Goal: Navigation & Orientation: Find specific page/section

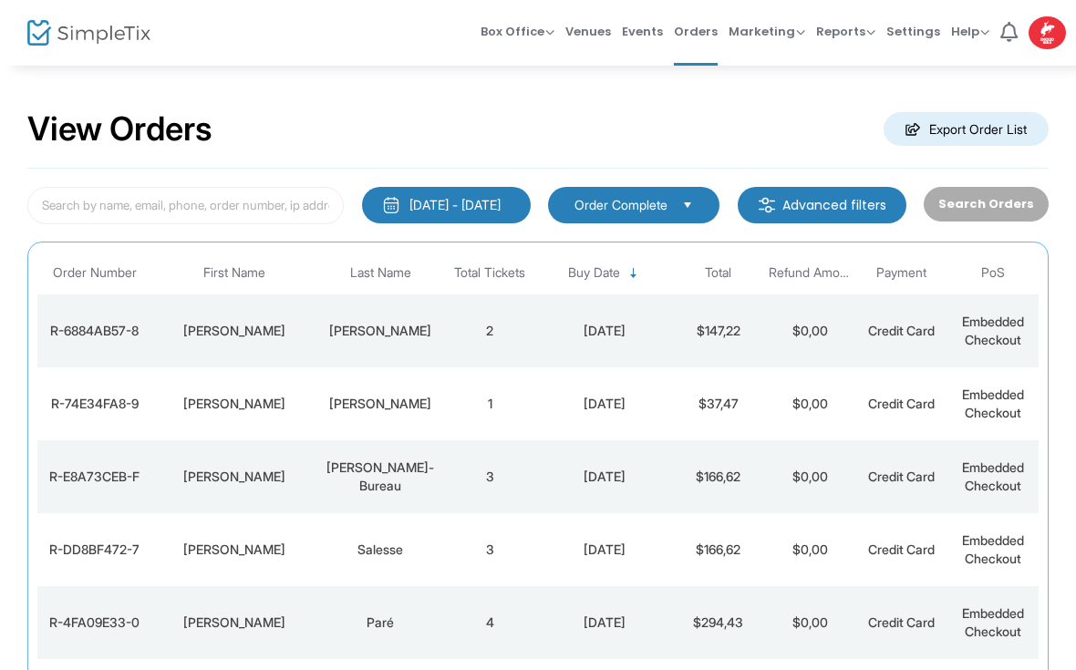
click at [282, 334] on div "[PERSON_NAME]" at bounding box center [233, 331] width 155 height 18
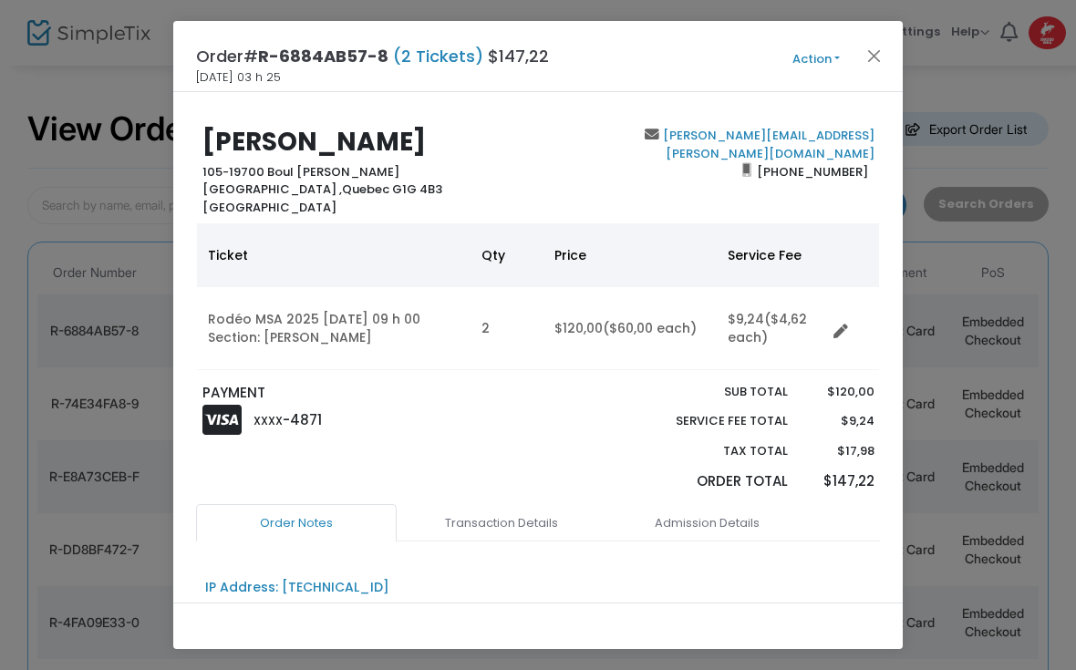
click at [872, 58] on button "Close" at bounding box center [875, 56] width 24 height 24
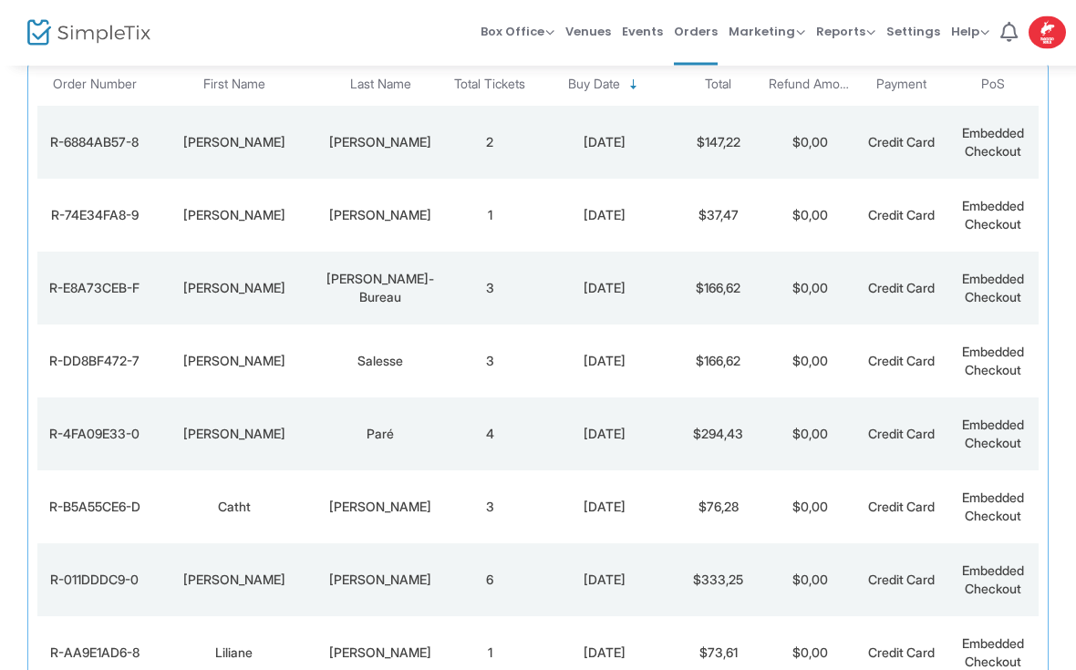
scroll to position [207, 0]
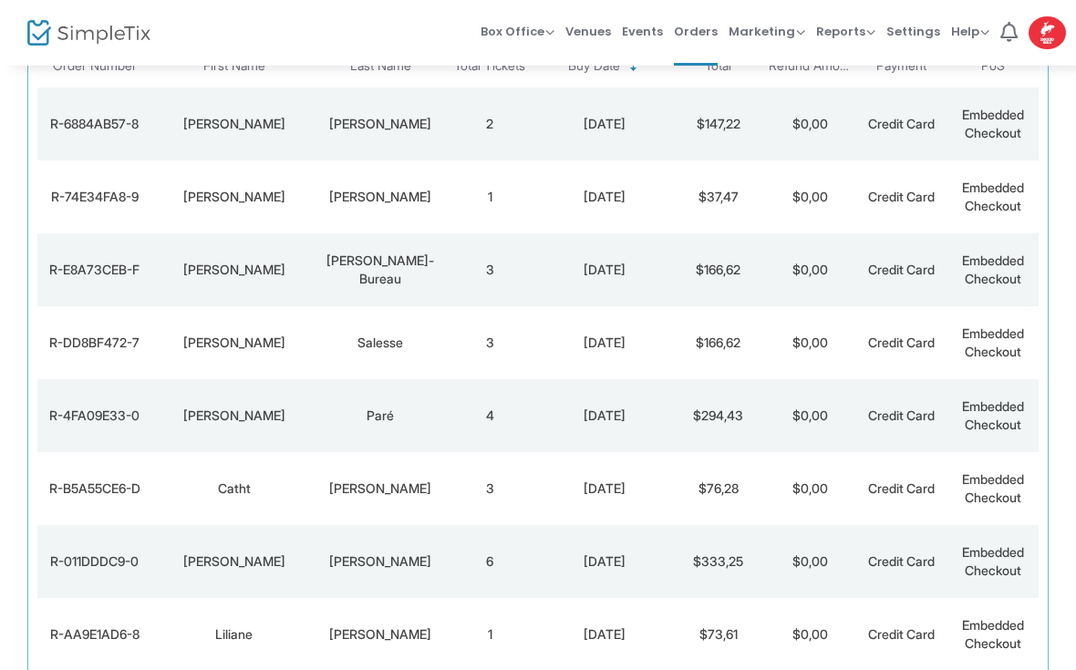
click at [788, 211] on td "$0,00" at bounding box center [809, 196] width 91 height 73
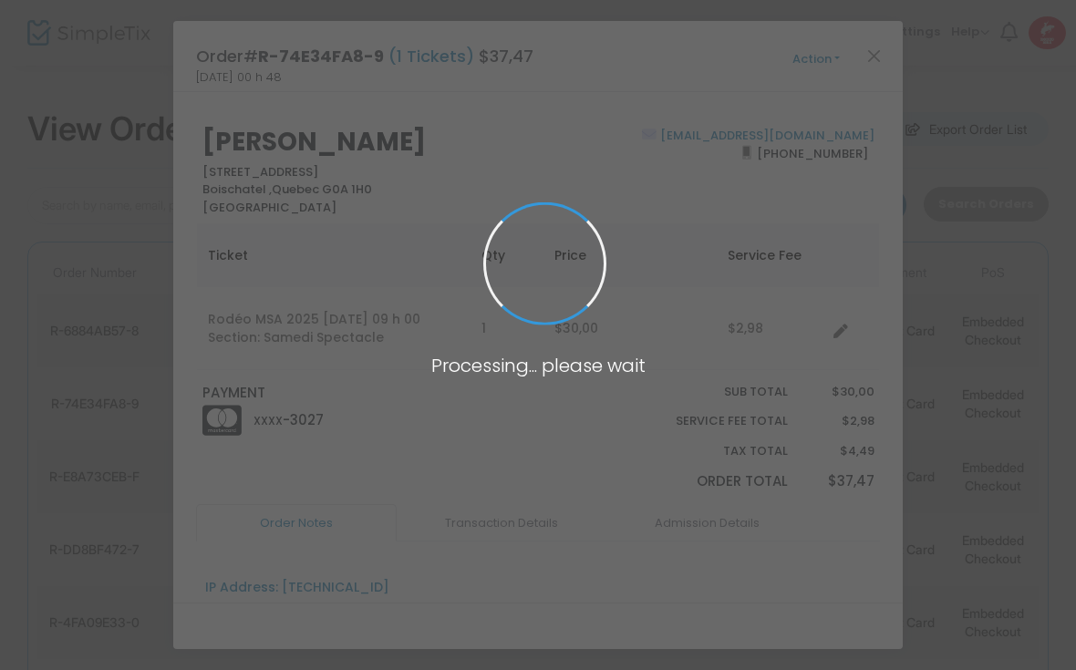
scroll to position [0, 0]
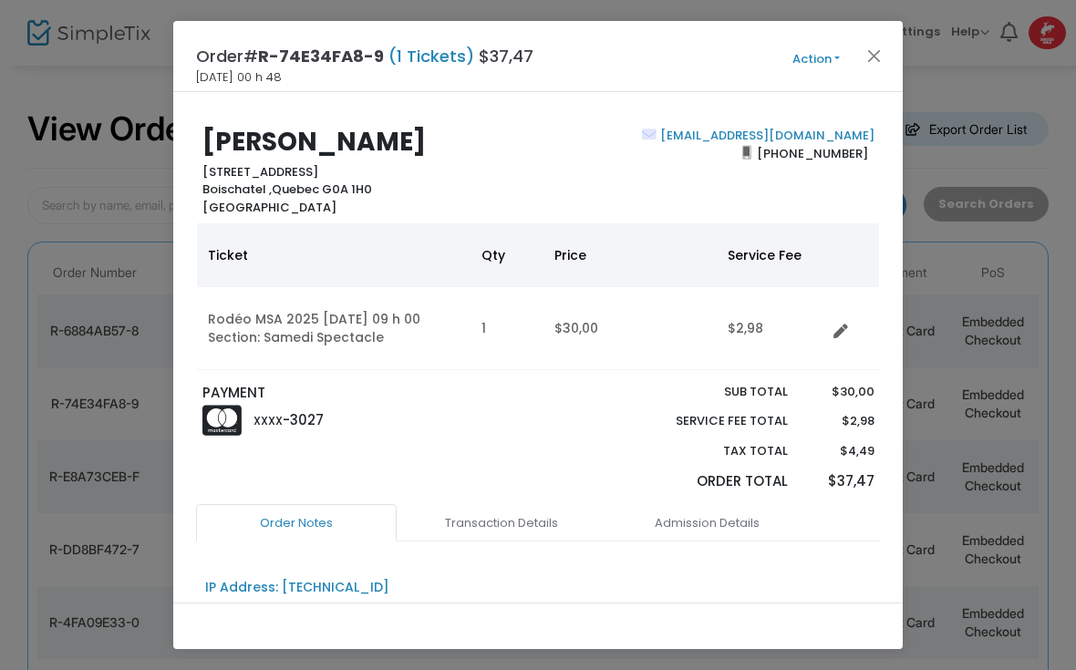
click at [867, 60] on button "Close" at bounding box center [875, 56] width 24 height 24
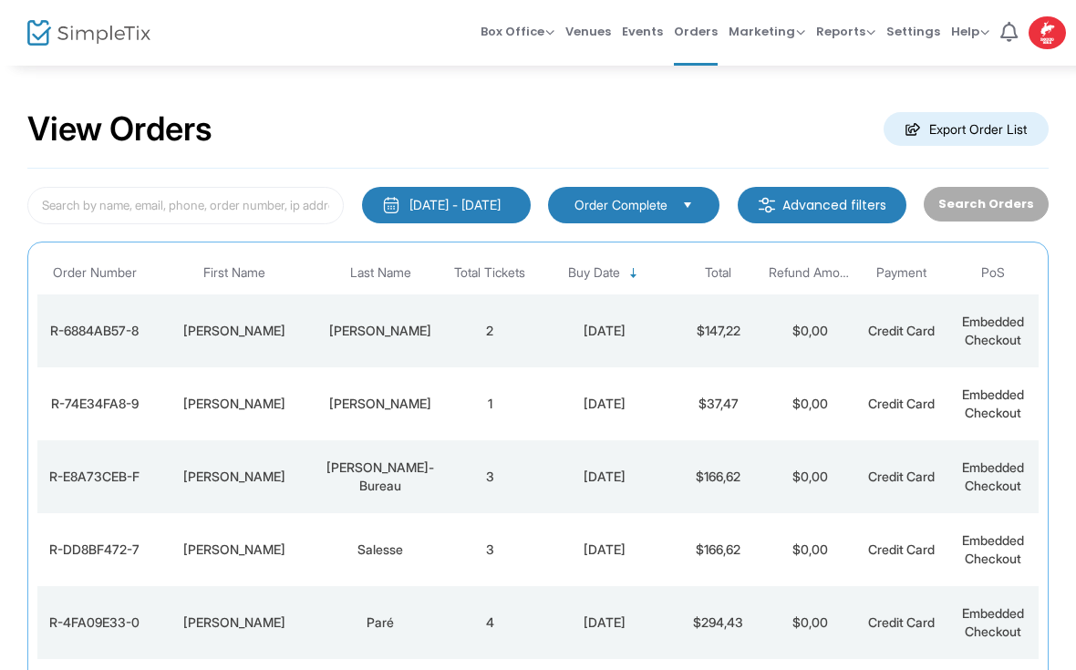
click at [686, 420] on td "$37,47" at bounding box center [718, 403] width 91 height 73
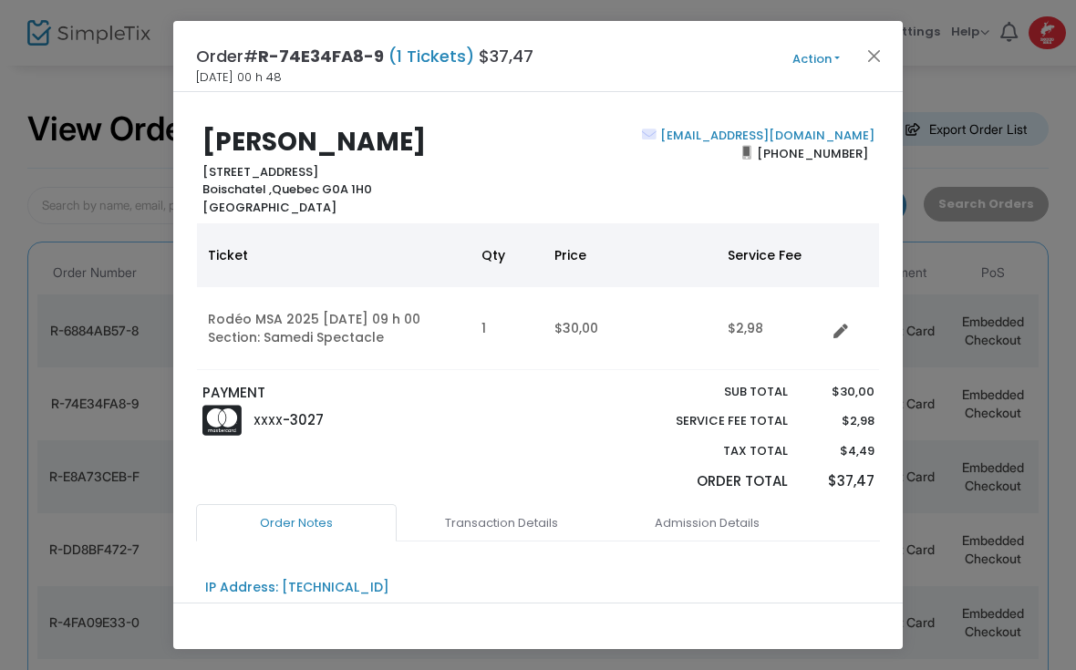
click at [880, 59] on button "Close" at bounding box center [875, 56] width 24 height 24
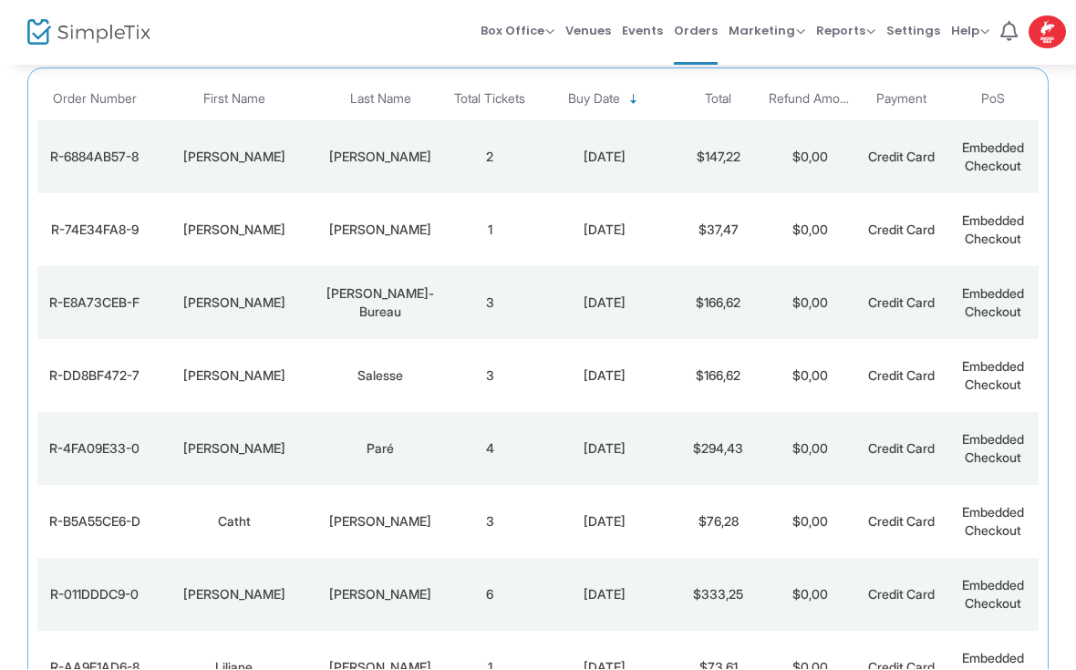
scroll to position [207, 0]
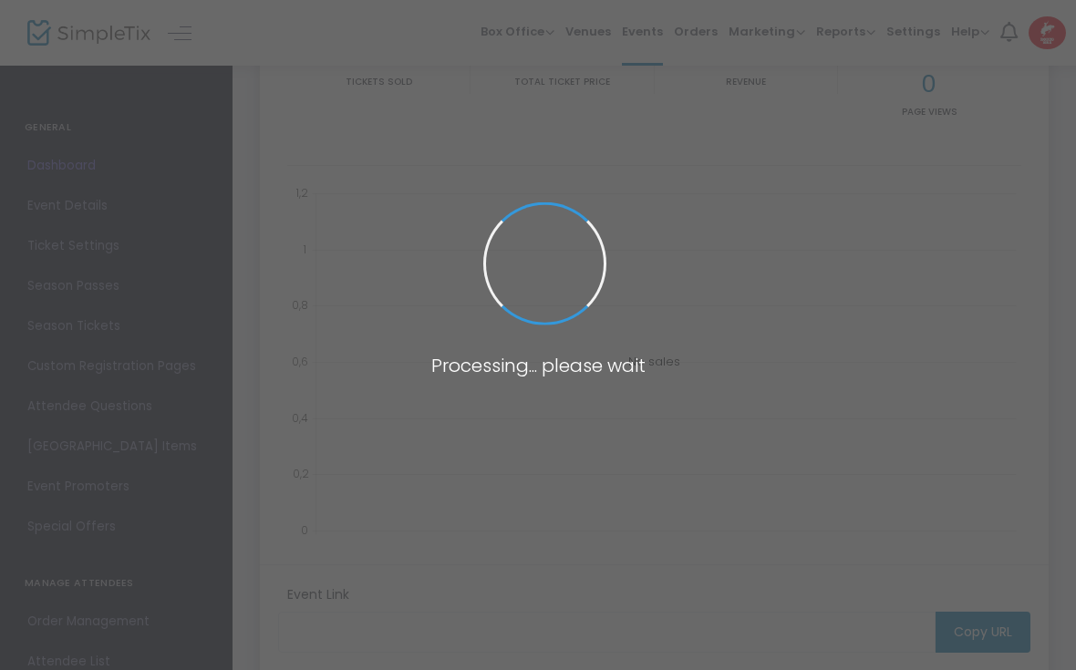
scroll to position [78, 0]
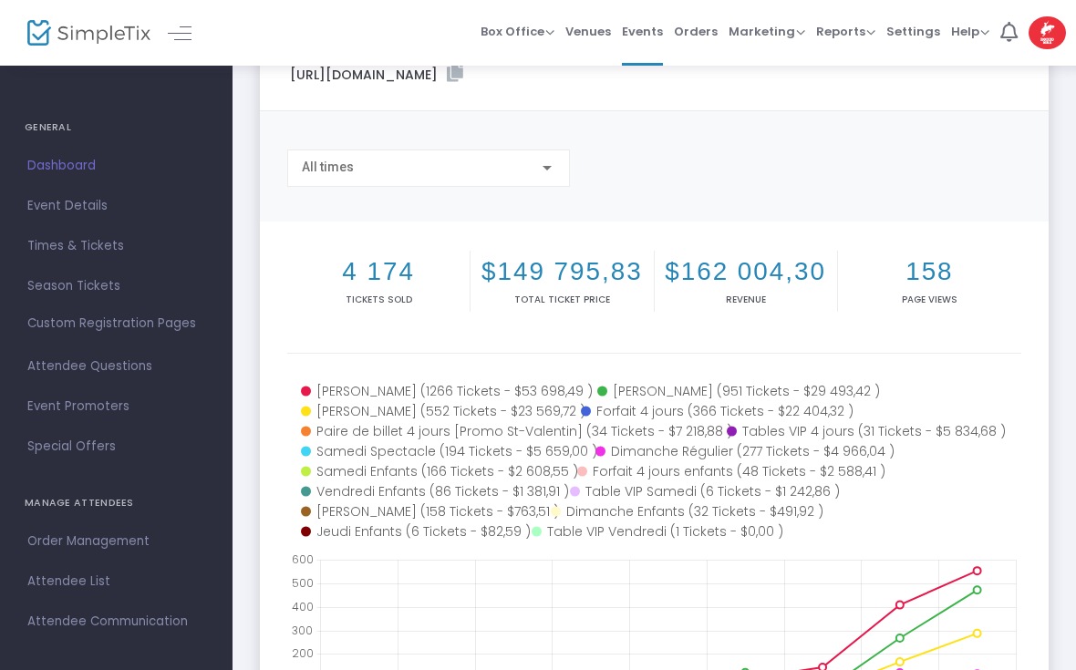
click at [77, 187] on link "Event Details" at bounding box center [116, 206] width 232 height 40
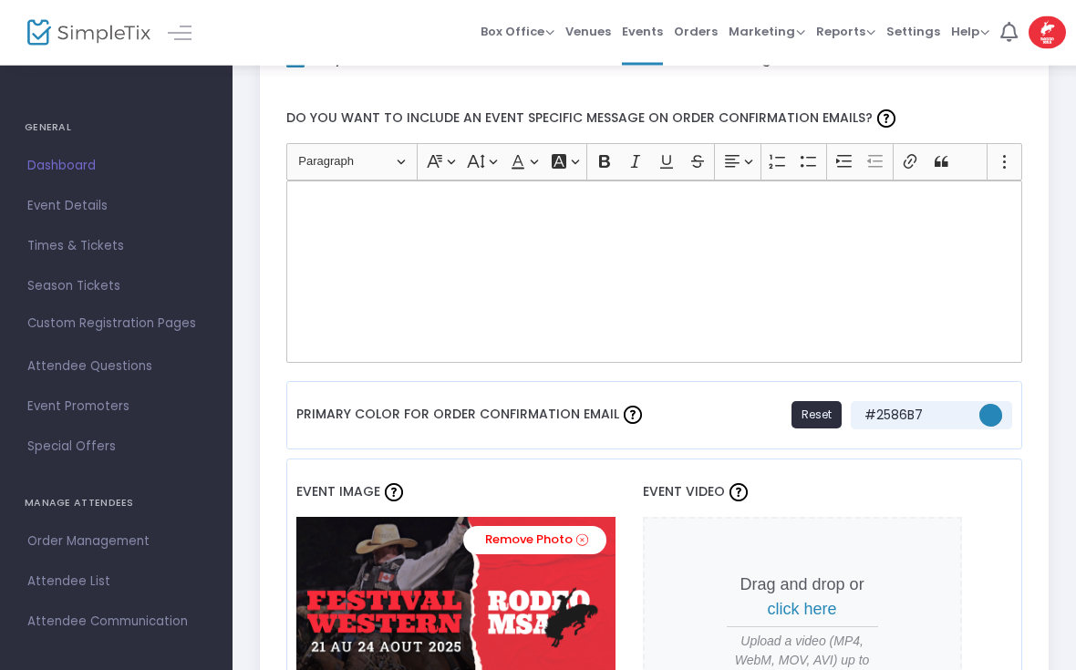
scroll to position [1159, 0]
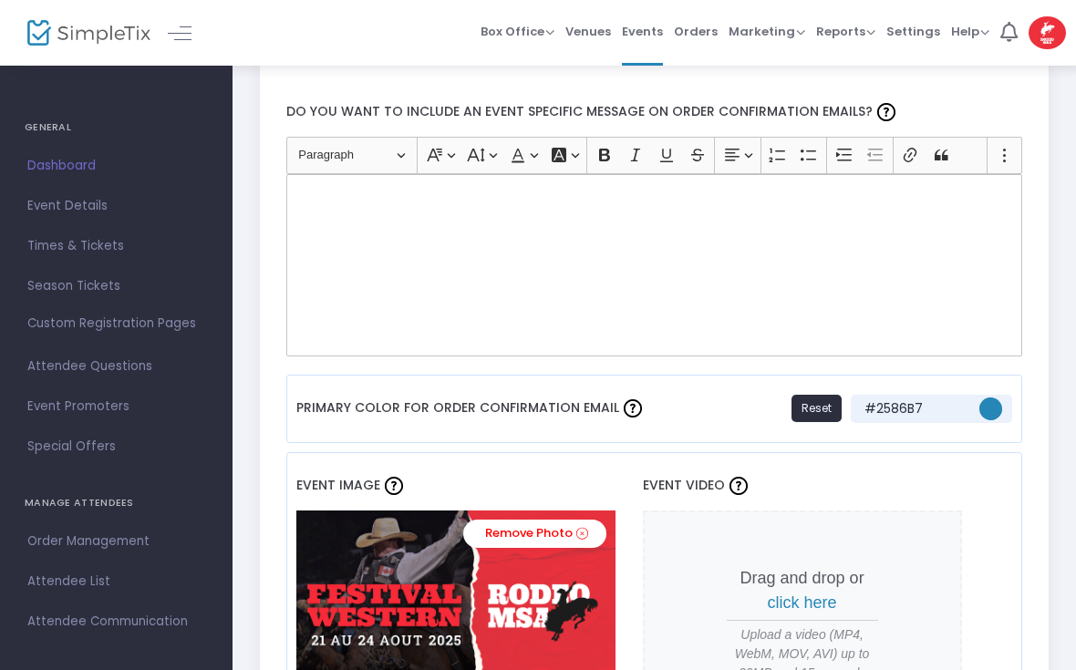
click at [72, 171] on span "Dashboard" at bounding box center [116, 166] width 178 height 24
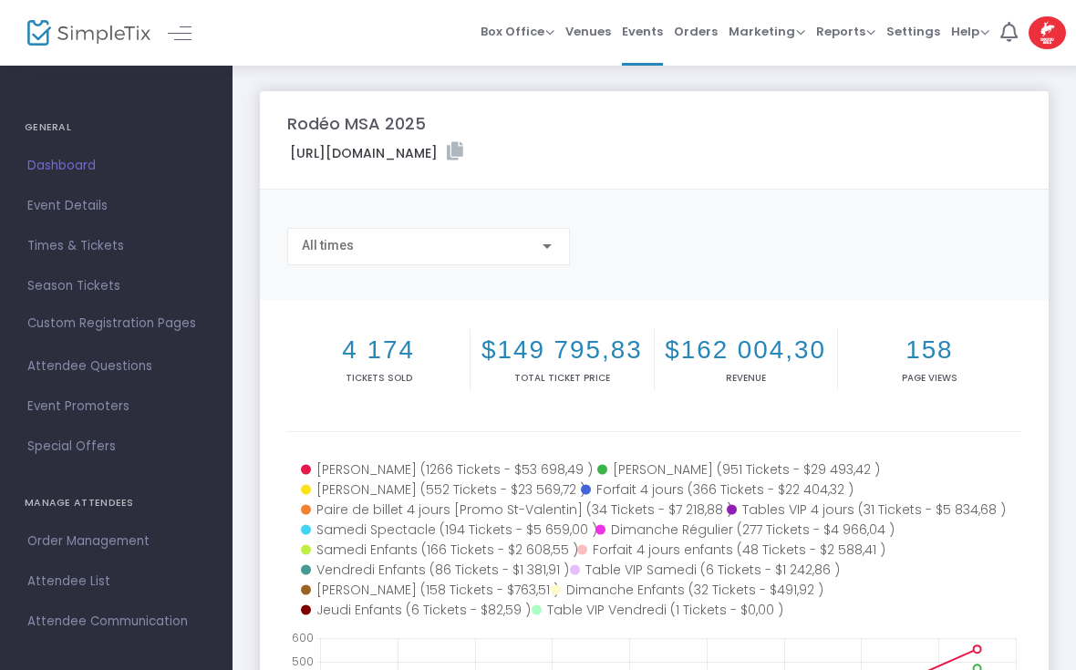
click at [642, 30] on span "Events" at bounding box center [642, 31] width 41 height 46
